Goal: Task Accomplishment & Management: Use online tool/utility

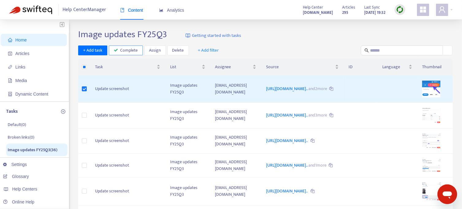
click at [125, 49] on span "Complete" at bounding box center [129, 50] width 17 height 7
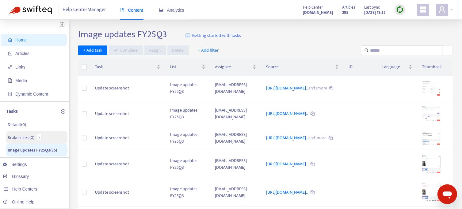
click at [17, 136] on p "Broken links ( 0 )" at bounding box center [21, 137] width 27 height 6
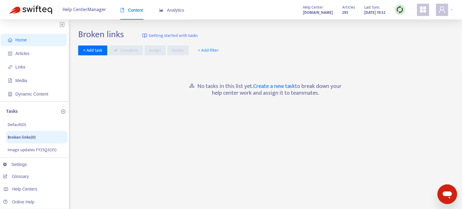
click at [27, 39] on span "Home" at bounding box center [35, 40] width 54 height 12
click at [13, 40] on span "Home" at bounding box center [35, 40] width 54 height 12
click at [17, 53] on span "Articles" at bounding box center [22, 53] width 14 height 5
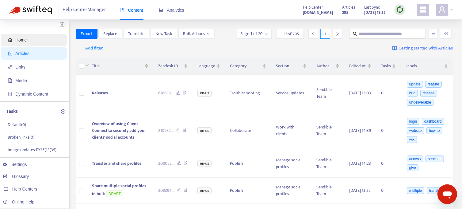
click at [10, 39] on icon "home" at bounding box center [10, 40] width 4 height 4
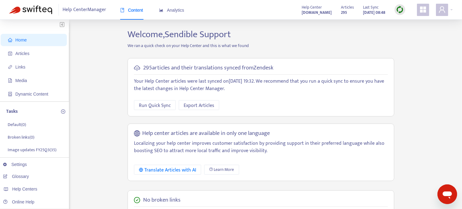
click at [399, 10] on img at bounding box center [400, 10] width 8 height 8
click at [411, 32] on link "Full Sync" at bounding box center [411, 32] width 22 height 7
